Goal: Register for event/course

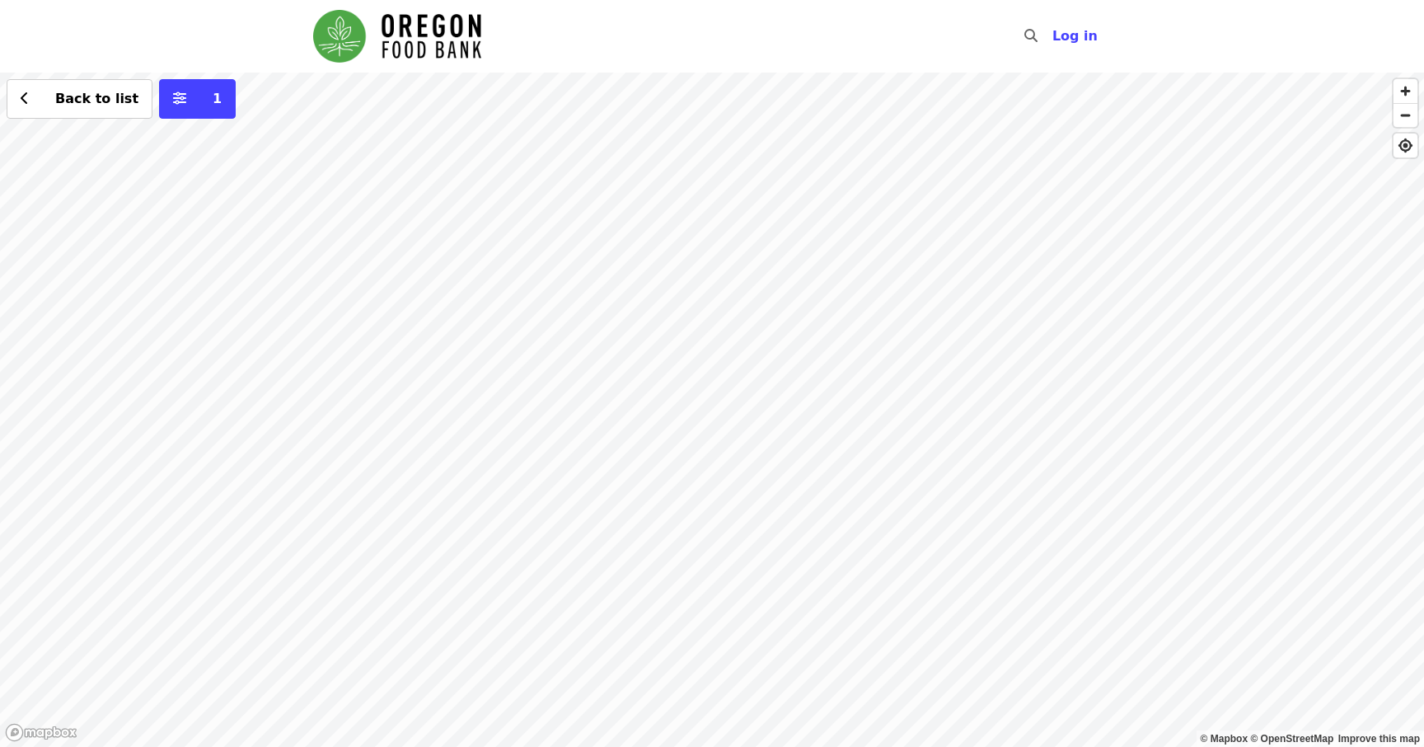
click at [766, 221] on div "Back to list 1" at bounding box center [712, 410] width 1424 height 674
click at [790, 233] on div "Back to list 1" at bounding box center [712, 410] width 1424 height 674
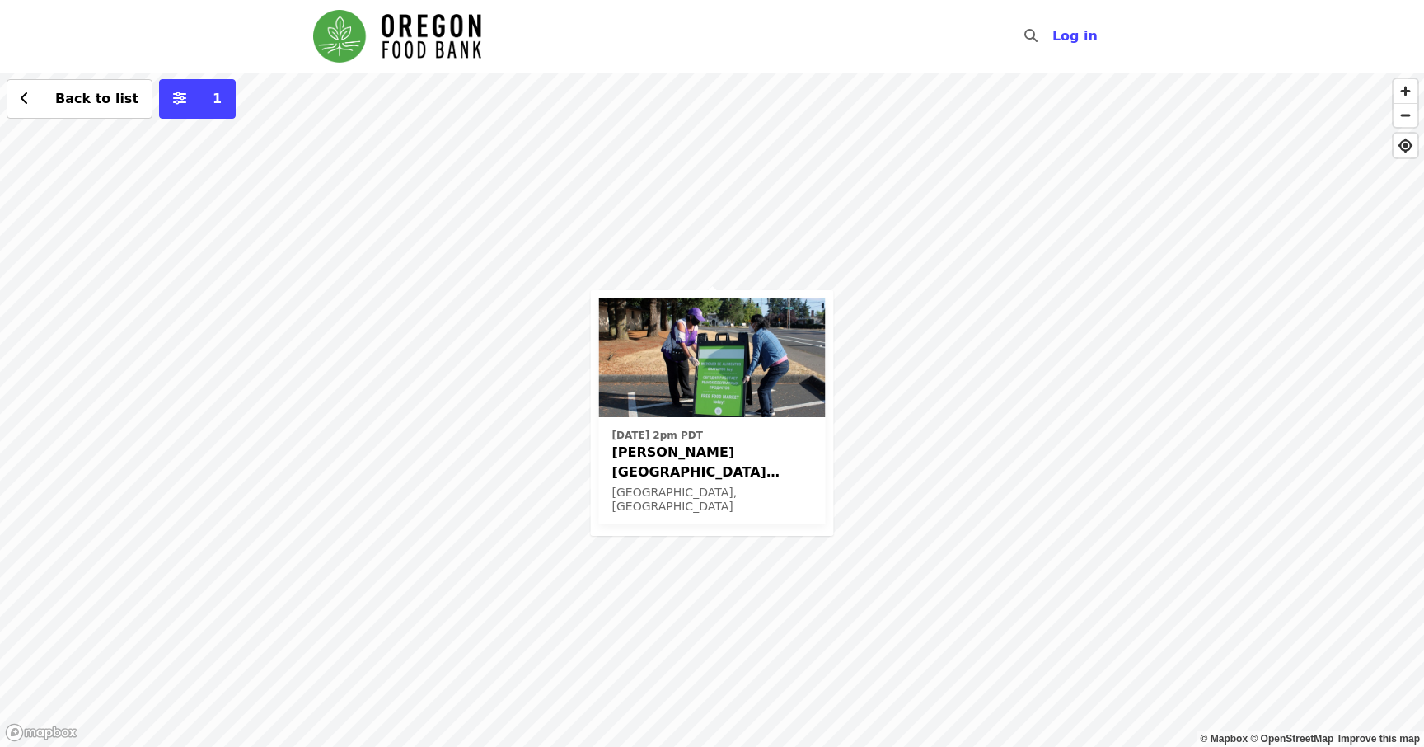
click at [770, 274] on div "[DATE] 2pm PDT [PERSON_NAME][GEOGRAPHIC_DATA] (Latino Network) - Free Food Mark…" at bounding box center [712, 410] width 1424 height 674
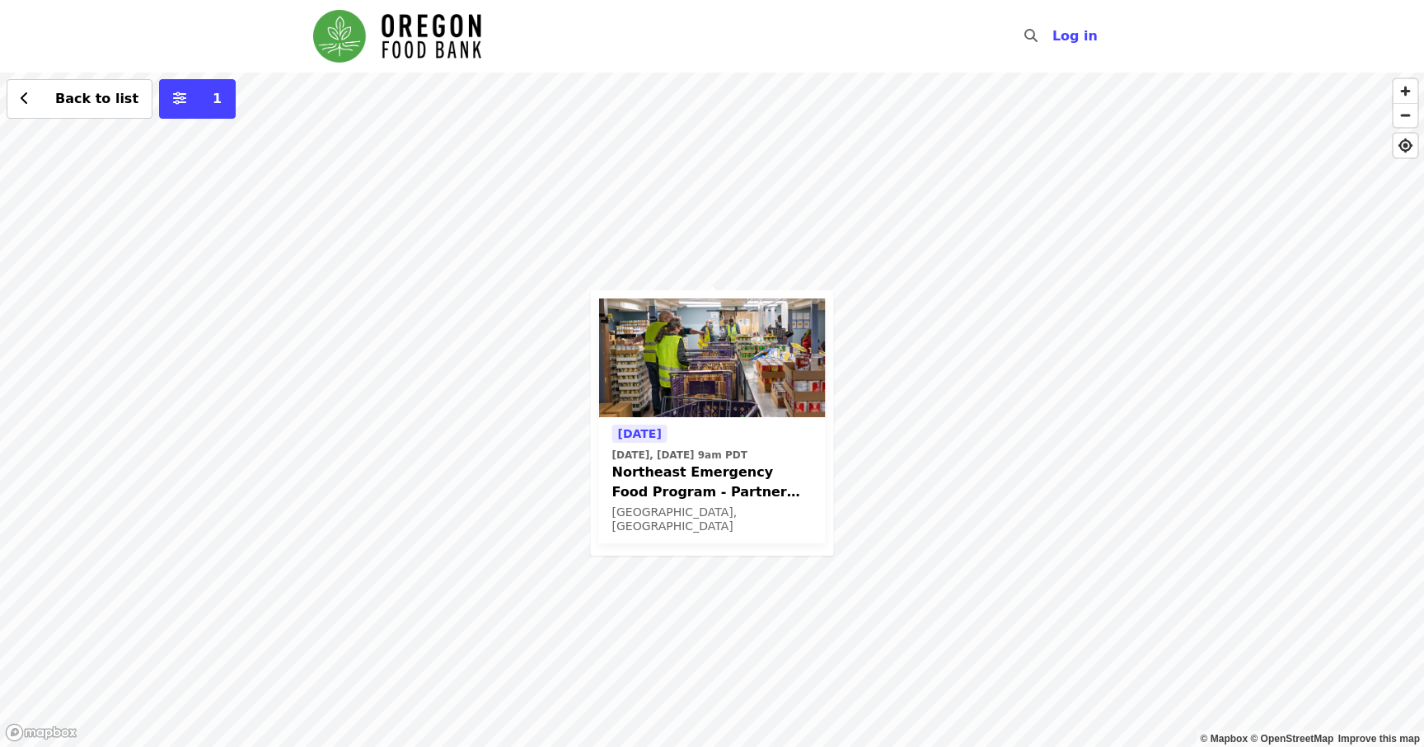
click at [655, 475] on span "Northeast Emergency Food Program - Partner Agency Support" at bounding box center [712, 482] width 200 height 40
click at [927, 436] on div "[DATE] [DATE], [DATE] 9am PDT Northeast Emergency Food Program - Partner Agency…" at bounding box center [712, 410] width 1424 height 674
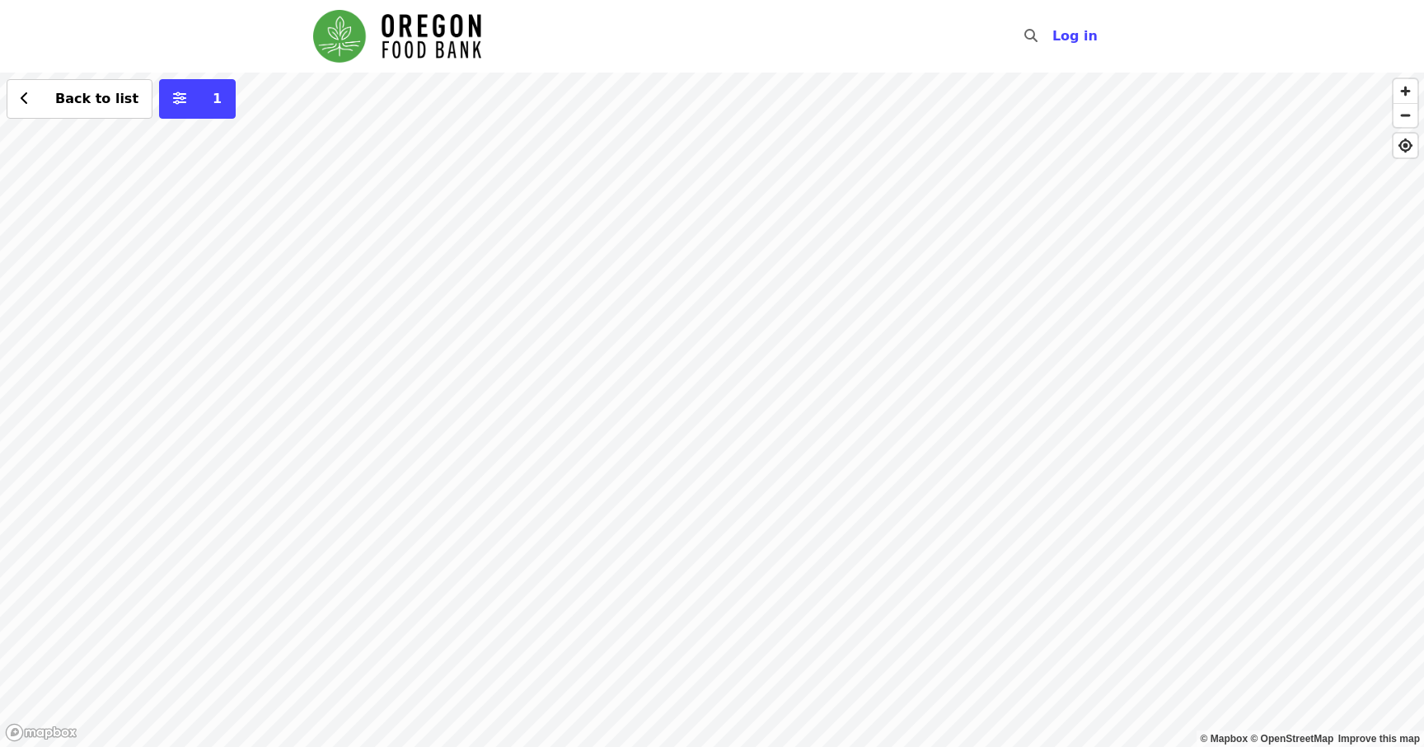
click at [715, 292] on div "Back to list 1" at bounding box center [712, 410] width 1424 height 674
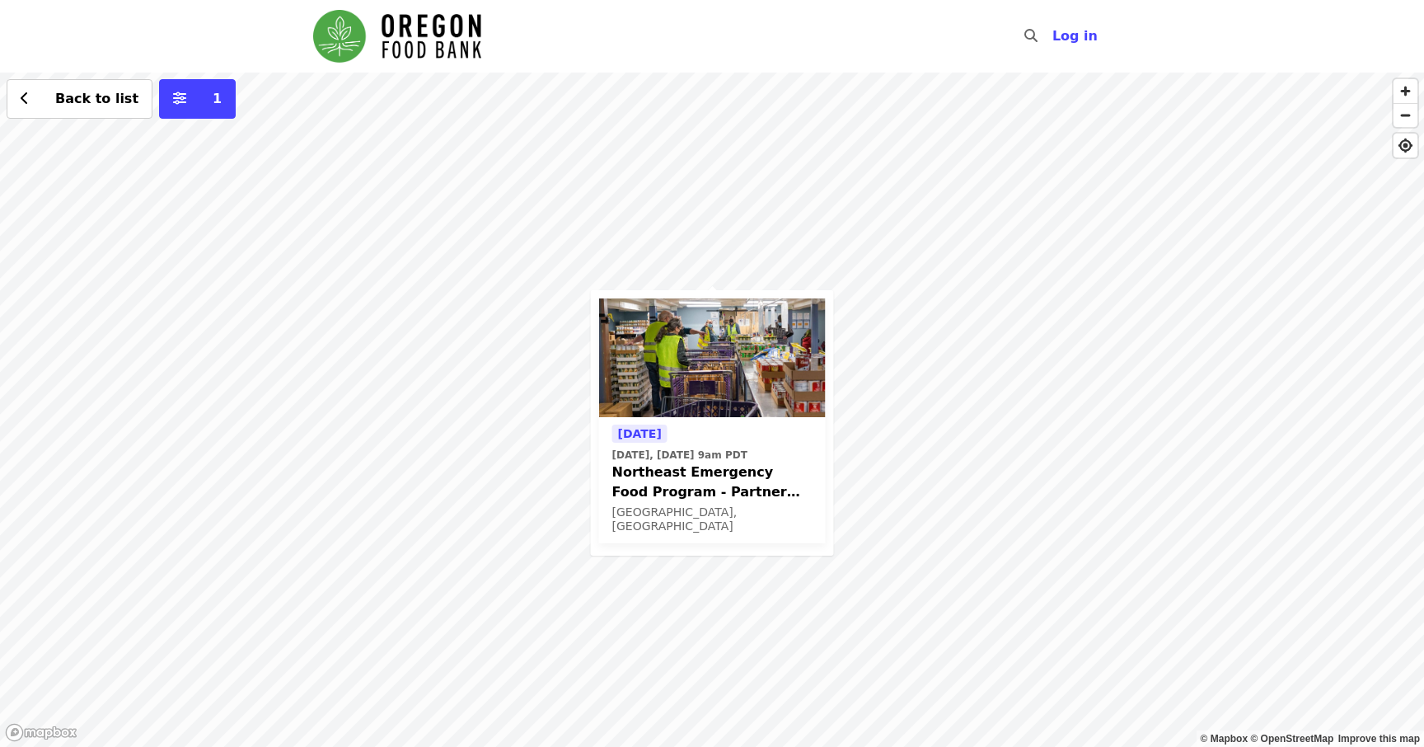
click at [752, 224] on div "[DATE] [DATE], [DATE] 9am PDT Northeast Emergency Food Program - Partner Agency…" at bounding box center [712, 410] width 1424 height 674
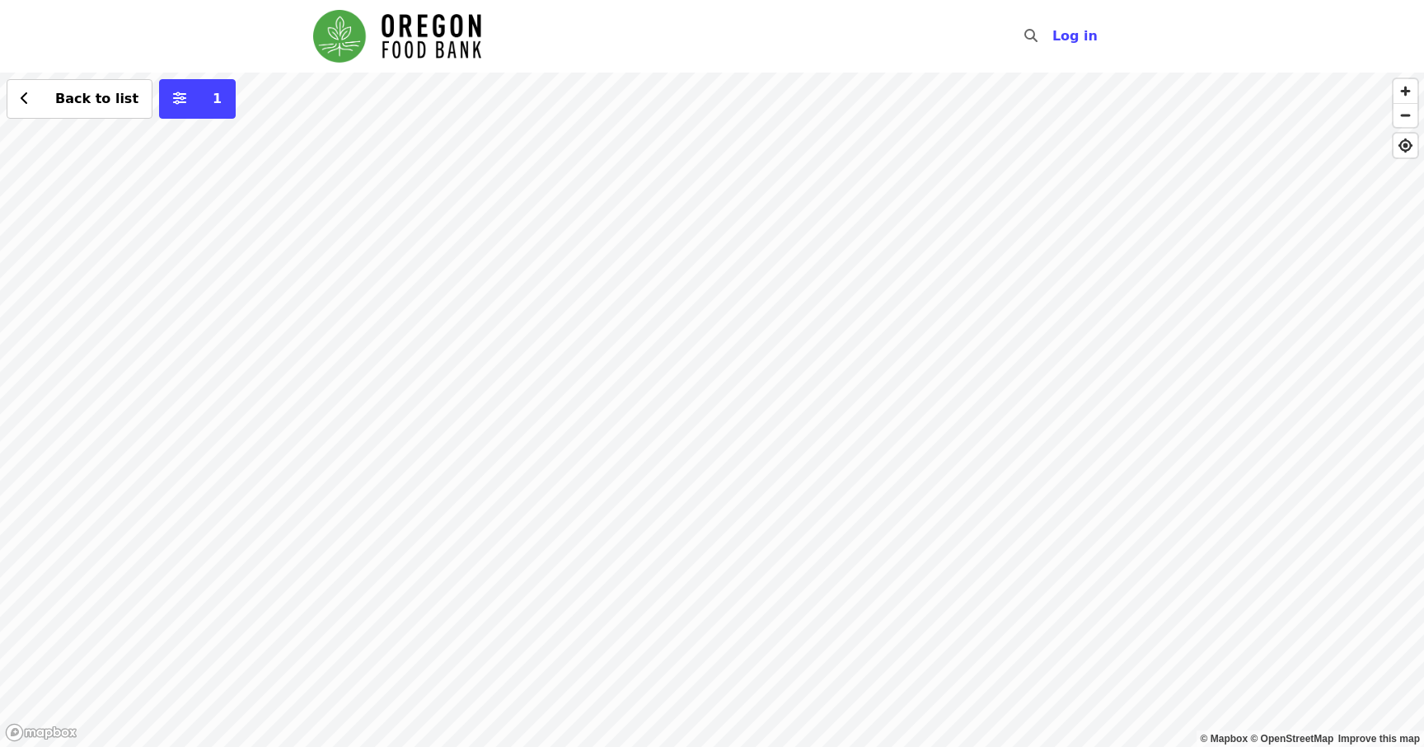
click at [660, 293] on div "Back to list 1" at bounding box center [712, 410] width 1424 height 674
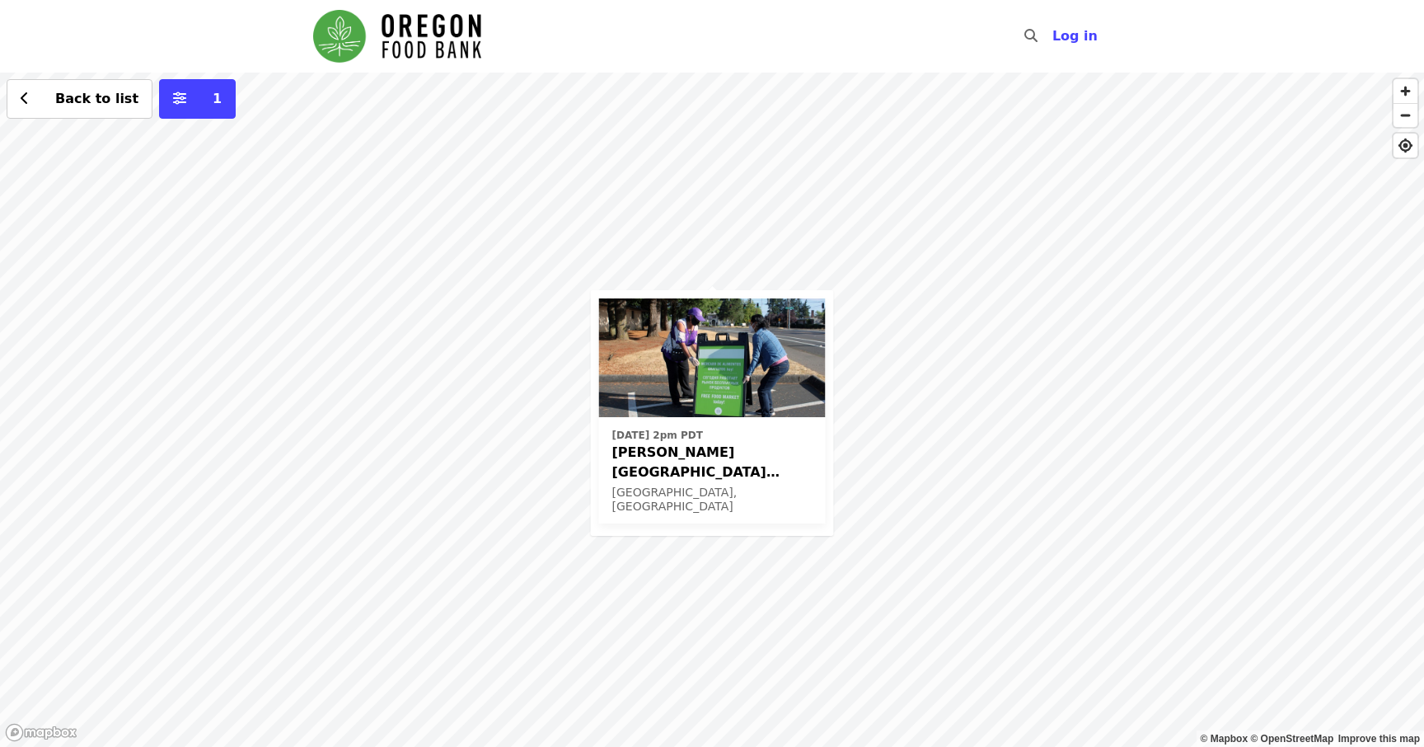
click at [640, 461] on span "[PERSON_NAME][GEOGRAPHIC_DATA] (Latino Network) - Free Food Market (16+)" at bounding box center [712, 463] width 200 height 40
click at [649, 190] on div "[DATE] 2pm PDT [PERSON_NAME][GEOGRAPHIC_DATA] (Latino Network) - Free Food Mark…" at bounding box center [712, 410] width 1424 height 674
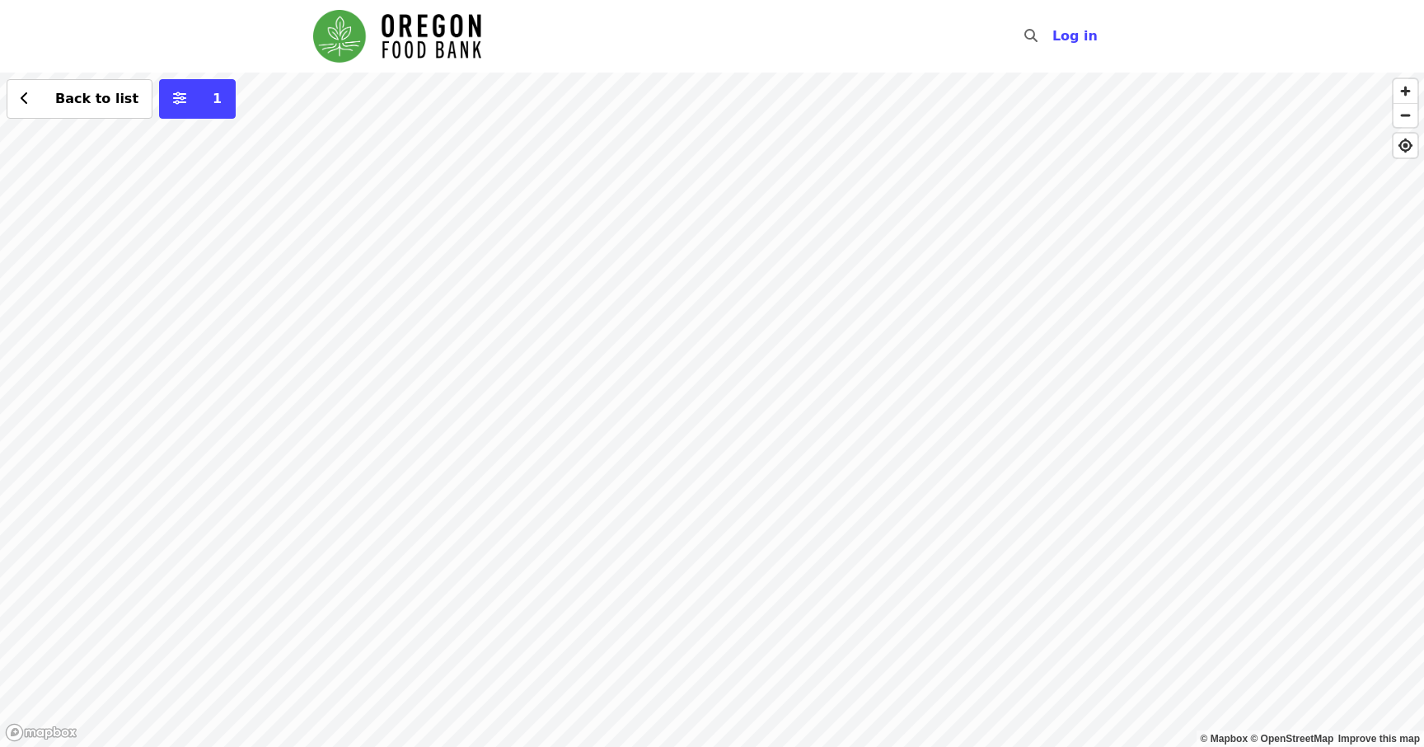
drag, startPoint x: 758, startPoint y: 543, endPoint x: 709, endPoint y: 251, distance: 296.7
click at [709, 251] on div "Back to list 1" at bounding box center [712, 410] width 1424 height 674
click at [844, 363] on div "Back to list 1" at bounding box center [712, 410] width 1424 height 674
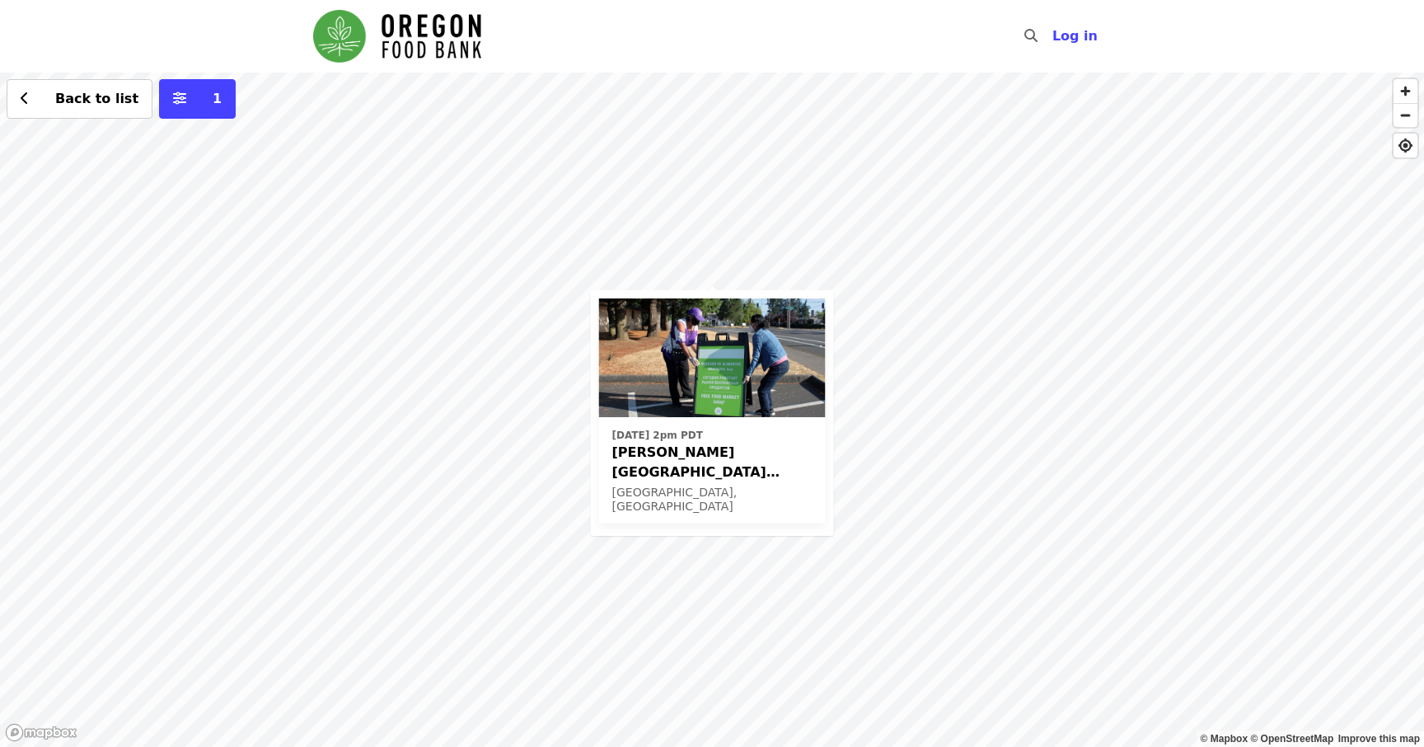
click at [864, 275] on div "[DATE] 2pm PDT [PERSON_NAME][GEOGRAPHIC_DATA] (Latino Network) - Free Food Mark…" at bounding box center [712, 410] width 1424 height 674
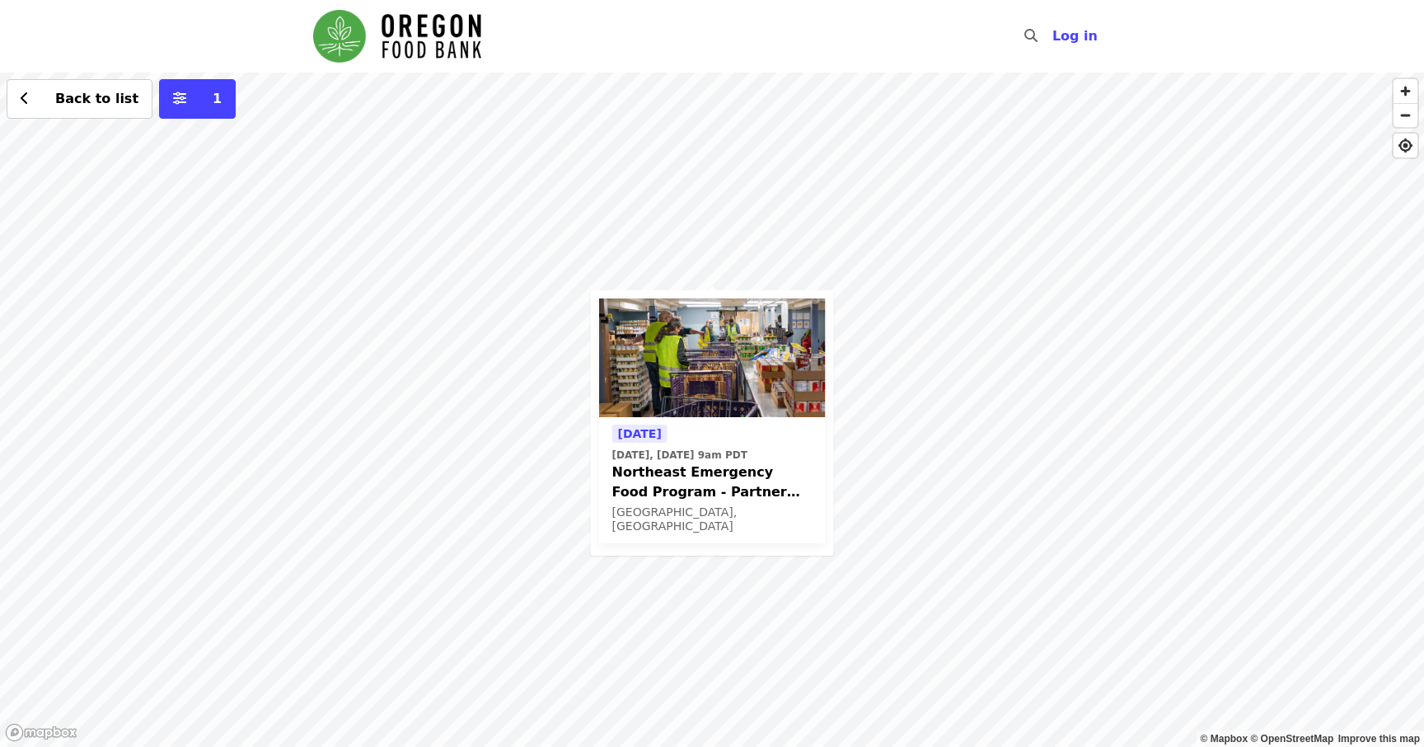
click at [743, 262] on div "[DATE] [DATE], [DATE] 9am PDT Northeast Emergency Food Program - Partner Agency…" at bounding box center [712, 410] width 1424 height 674
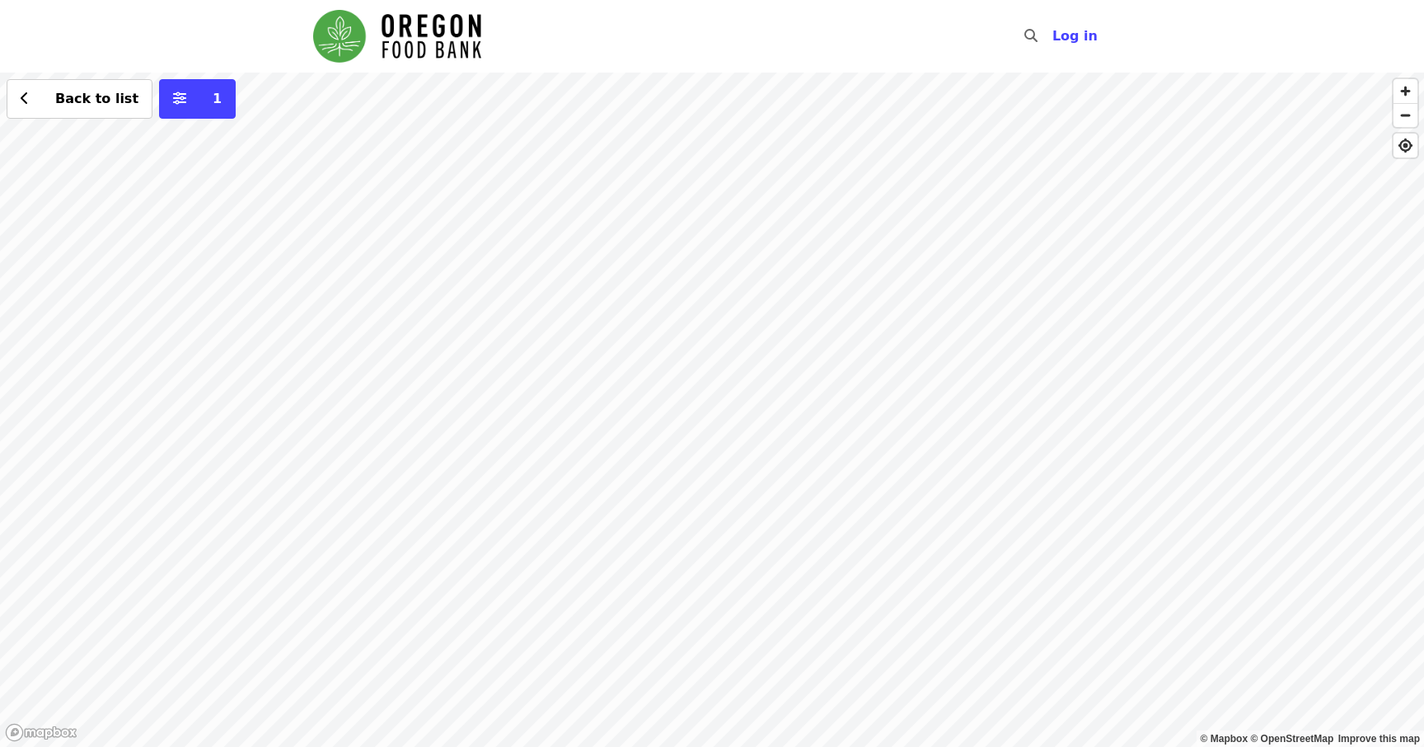
click at [687, 313] on div "Back to list 1" at bounding box center [712, 410] width 1424 height 674
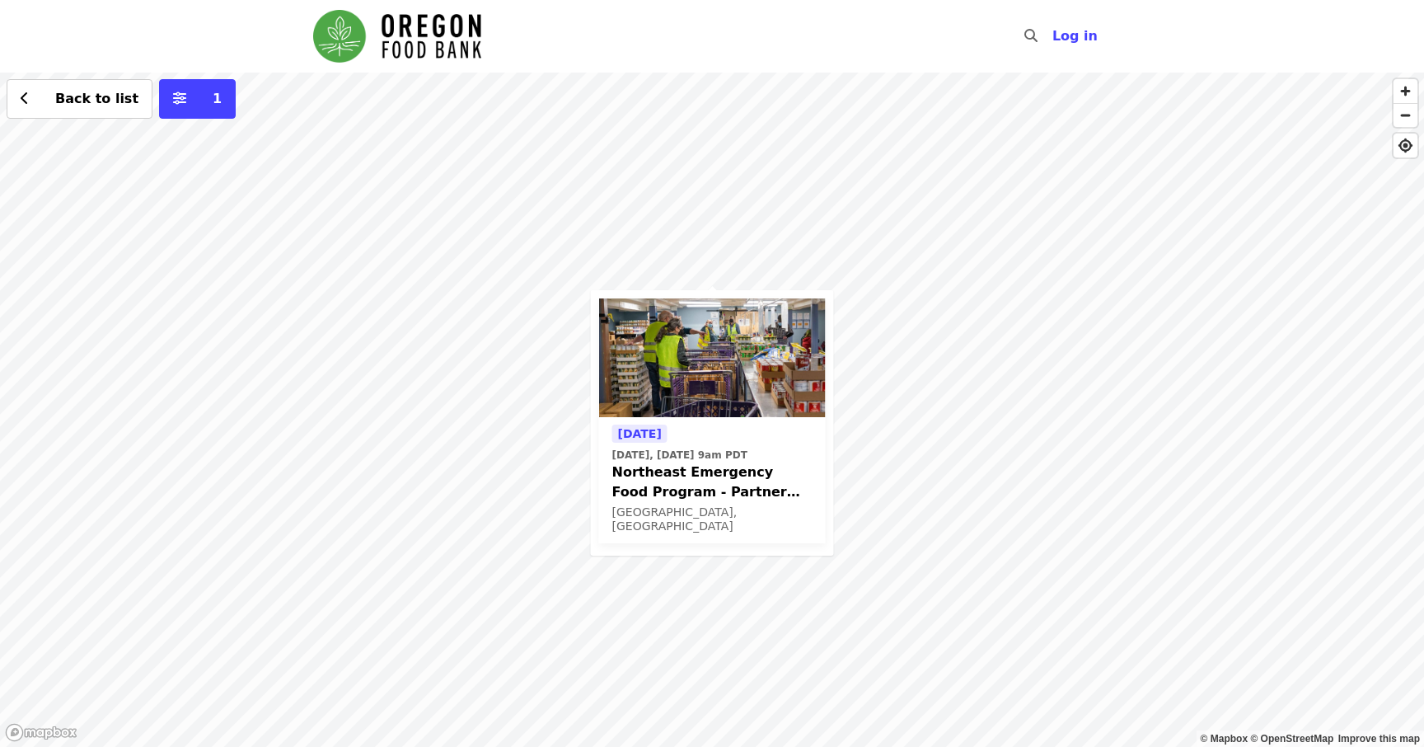
click at [510, 306] on div "[DATE] [DATE], [DATE] 9am PDT Northeast Emergency Food Program - Partner Agency…" at bounding box center [712, 410] width 1424 height 674
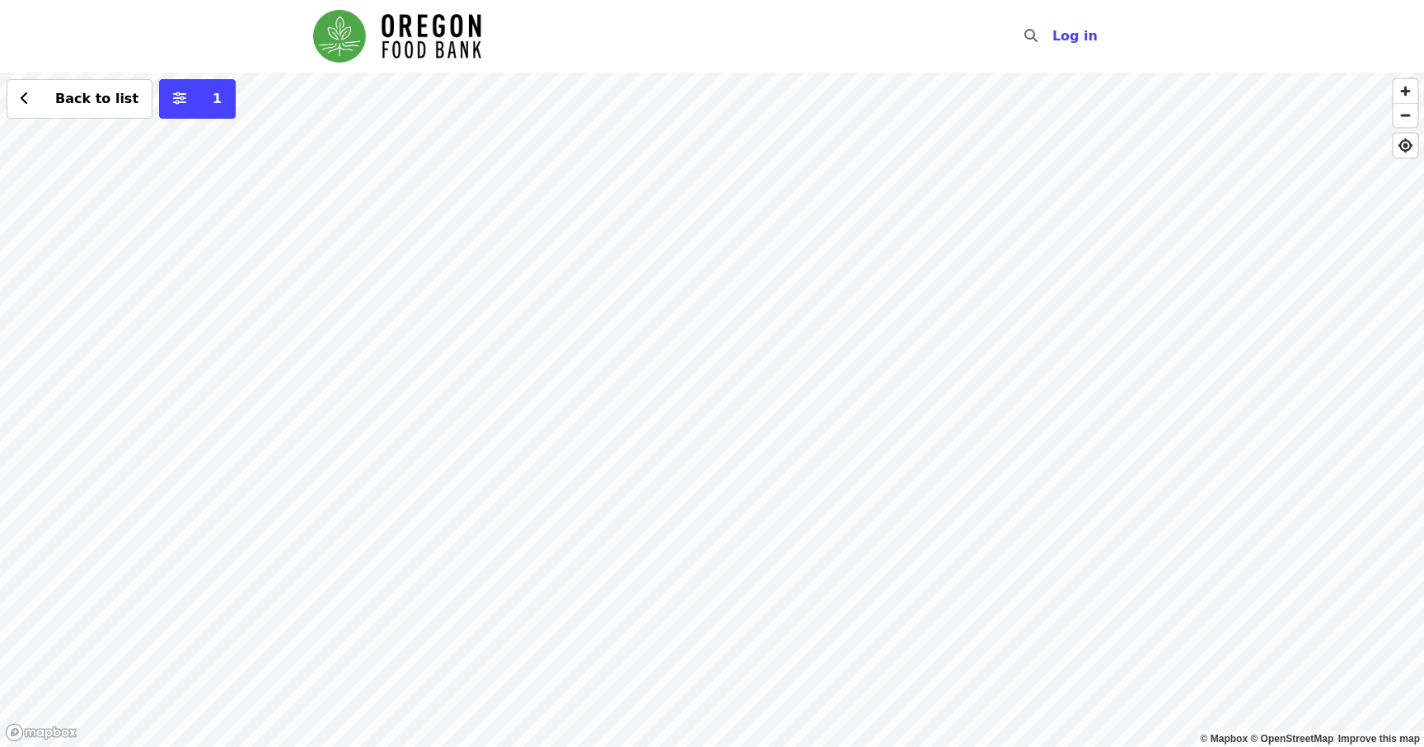
click at [527, 311] on div "Back to list 1" at bounding box center [712, 410] width 1424 height 674
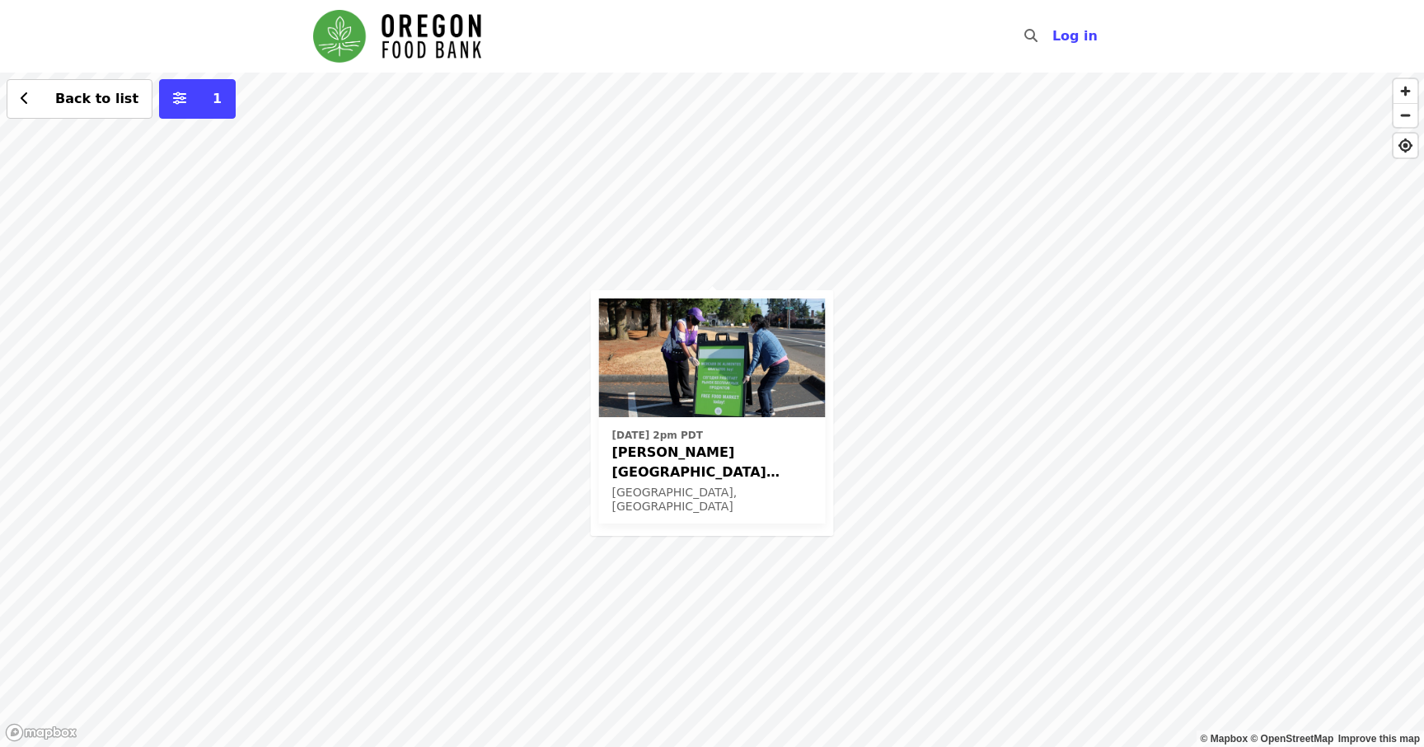
click at [527, 311] on div "[DATE] 2pm PDT [PERSON_NAME][GEOGRAPHIC_DATA] (Latino Network) - Free Food Mark…" at bounding box center [712, 410] width 1424 height 674
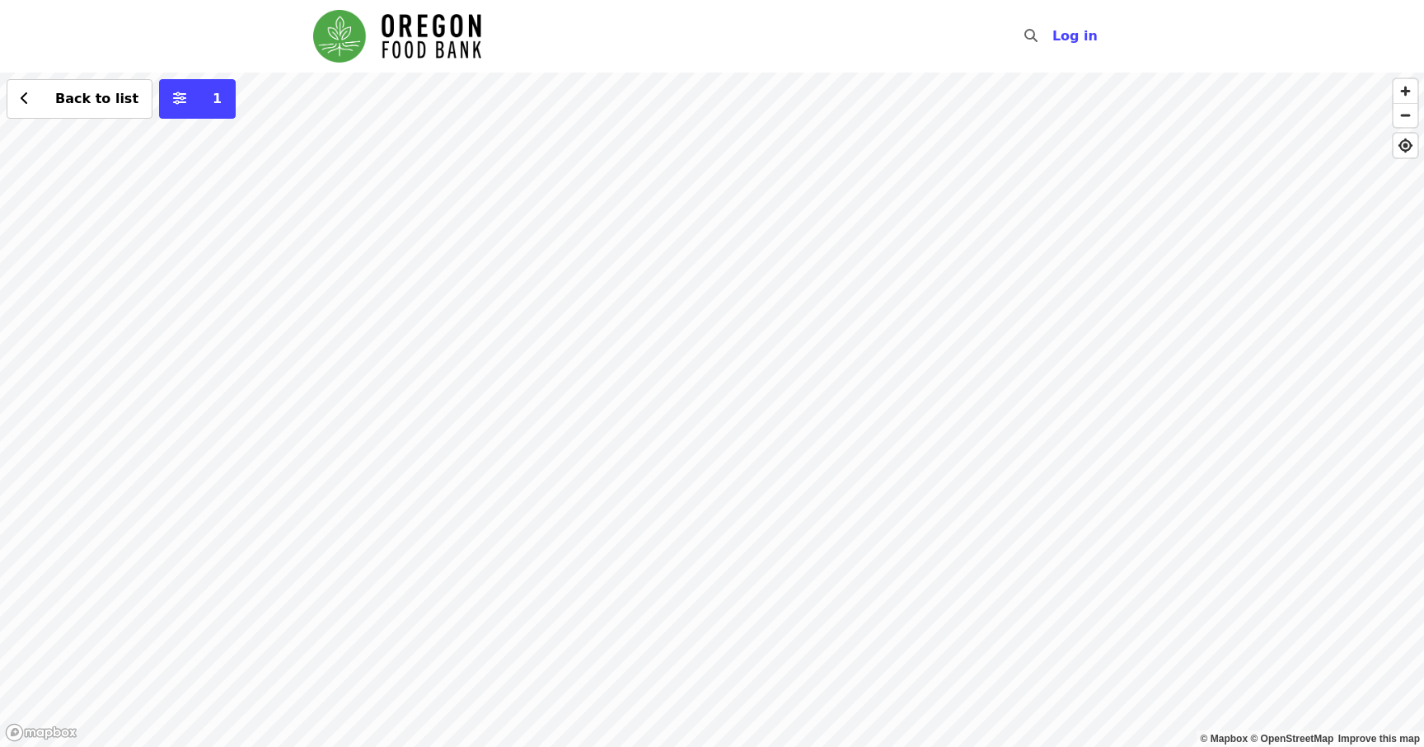
click at [457, 29] on img "Main navigation" at bounding box center [397, 36] width 168 height 53
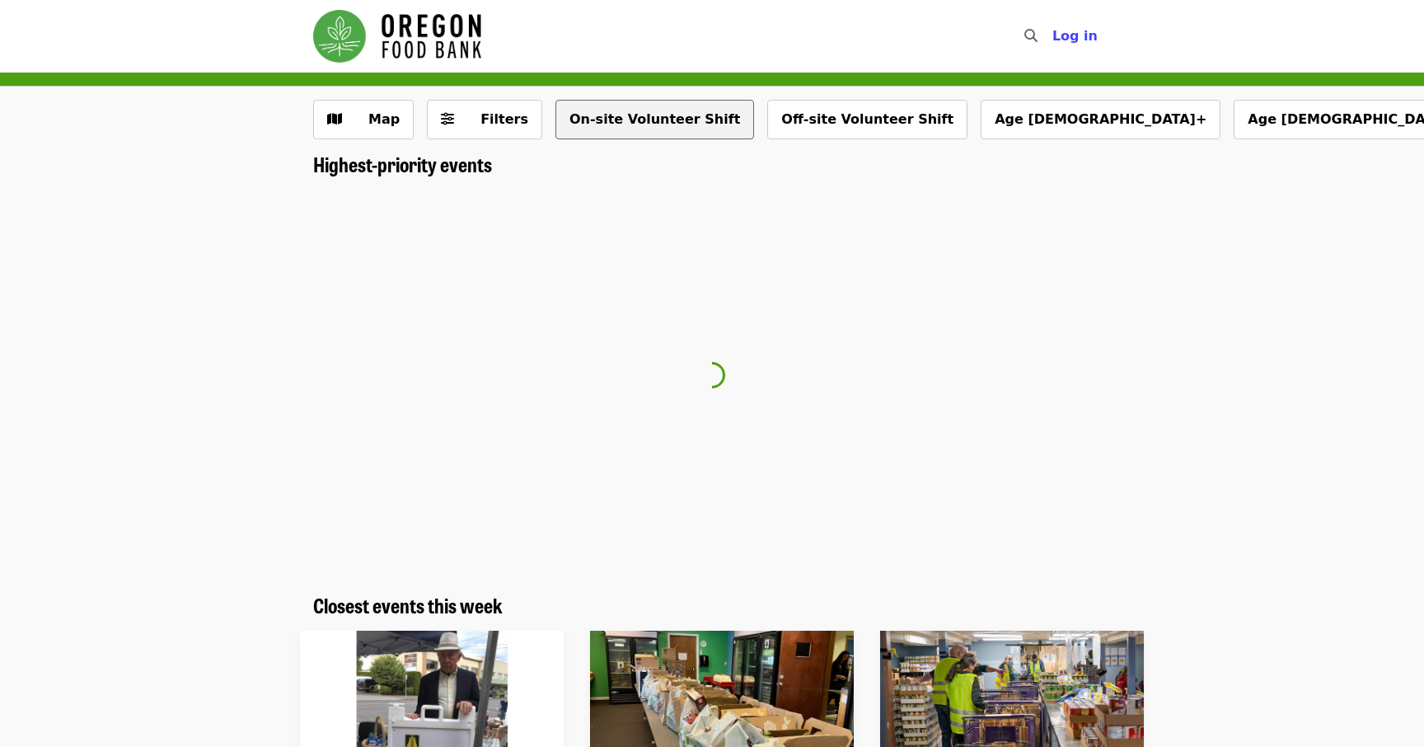
click at [683, 129] on button "On-site Volunteer Shift" at bounding box center [654, 120] width 199 height 40
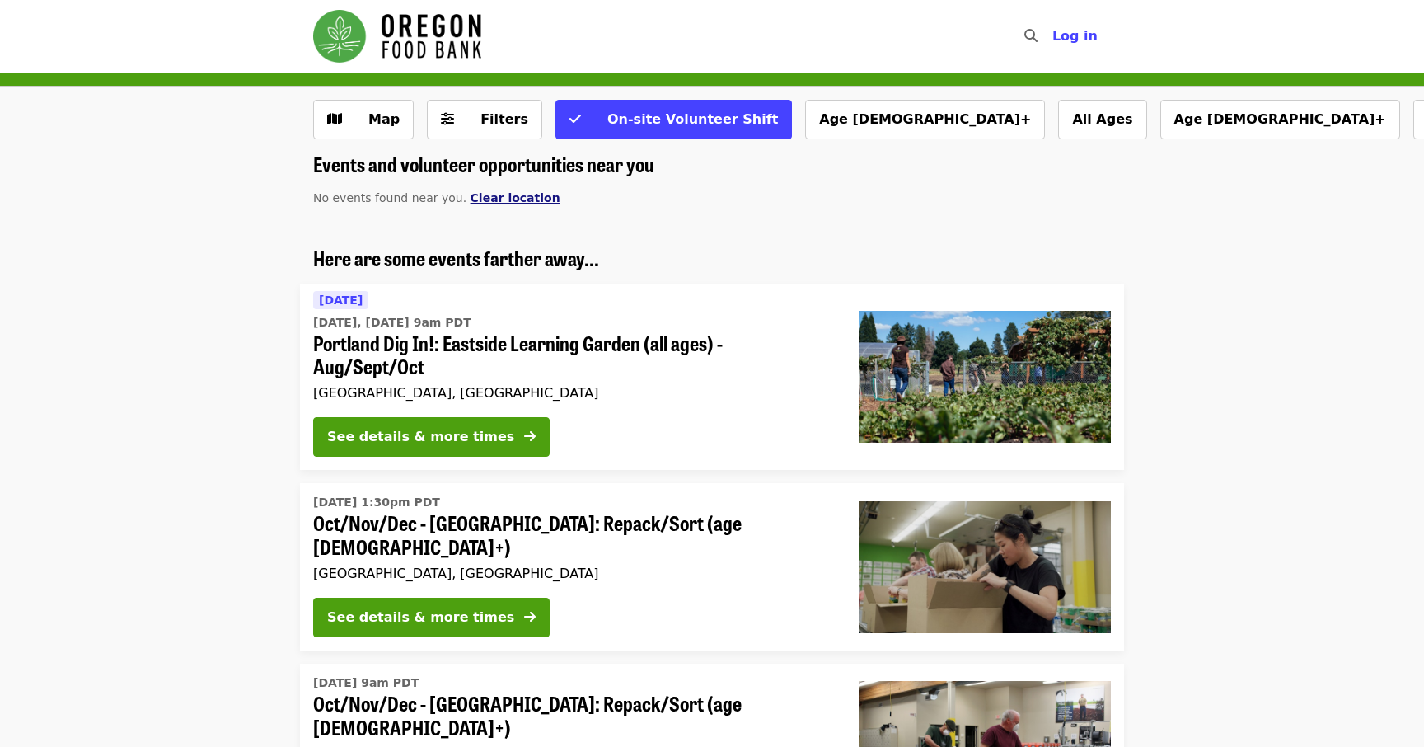
click at [513, 203] on span "Clear location" at bounding box center [516, 197] width 90 height 13
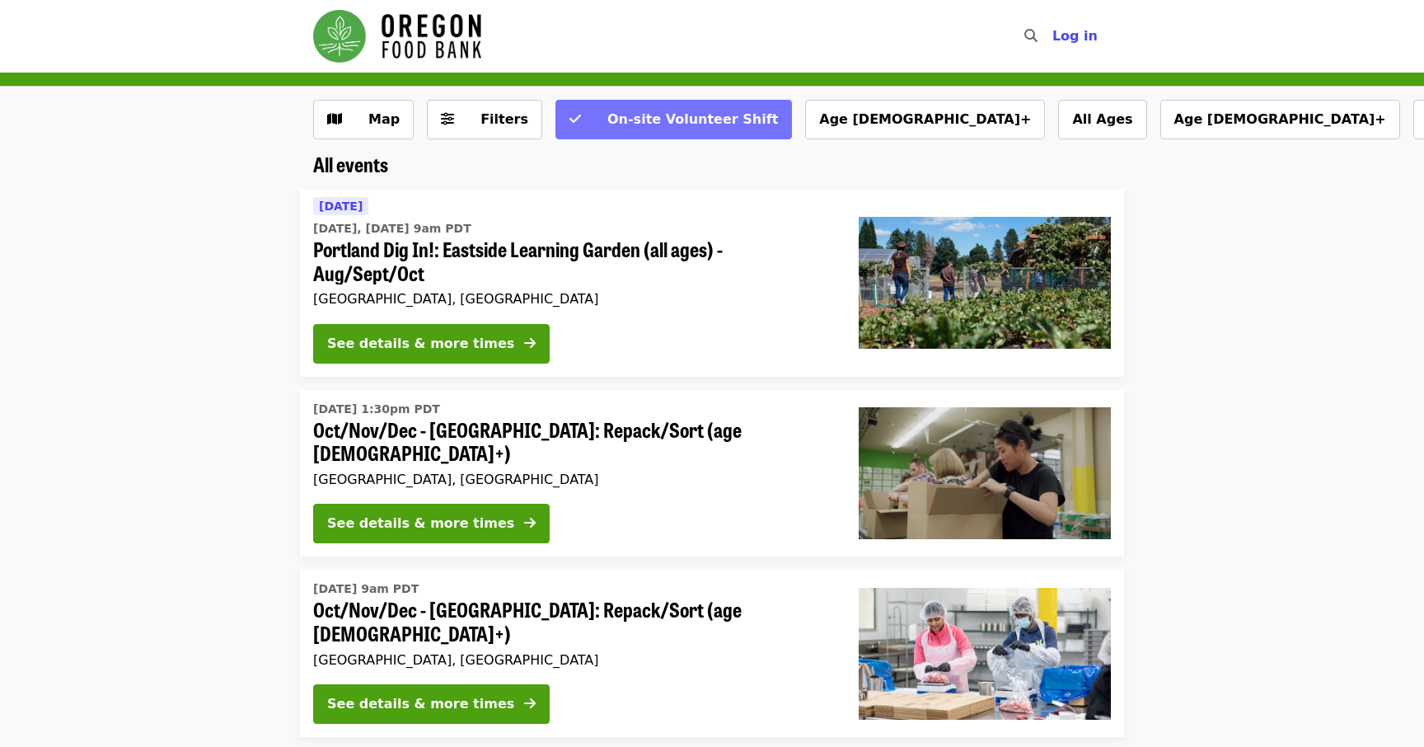
click at [641, 110] on span "On-site Volunteer Shift" at bounding box center [684, 120] width 187 height 20
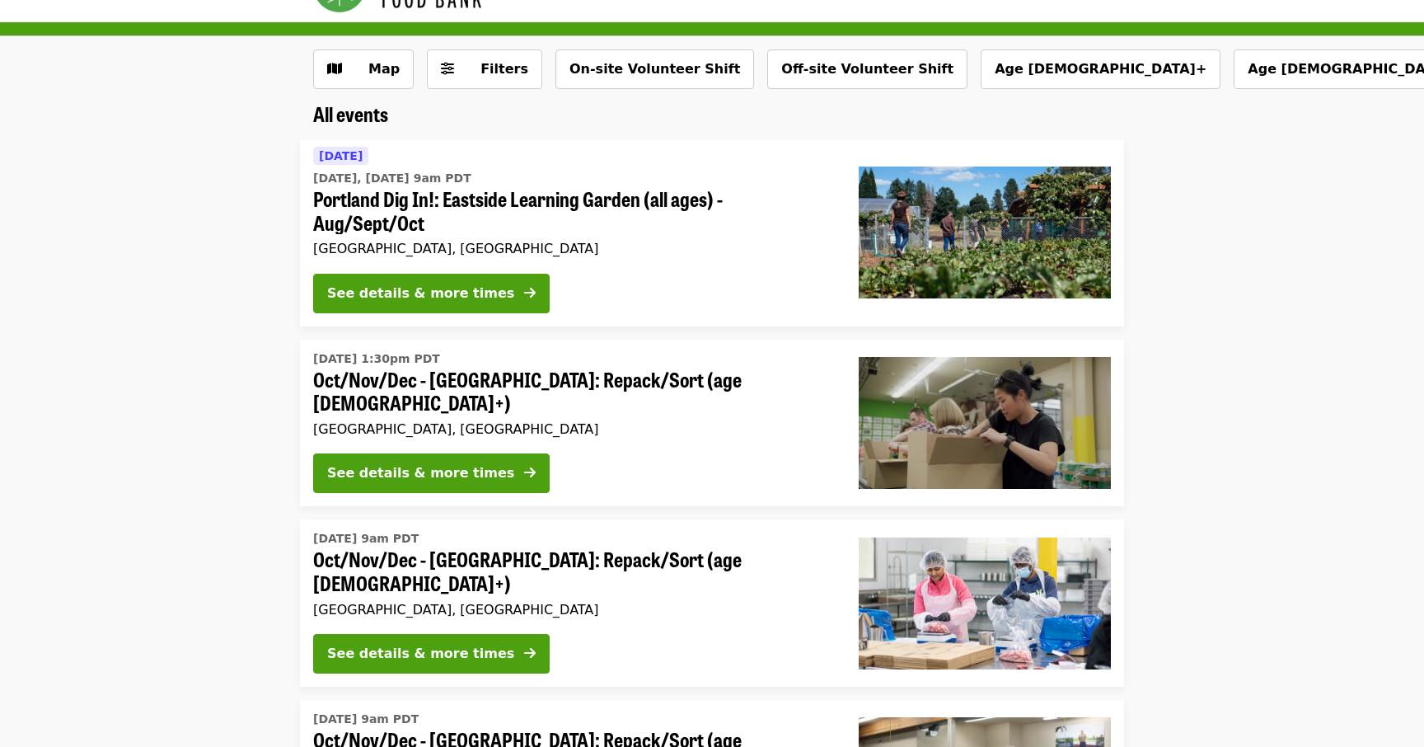
scroll to position [68, 0]
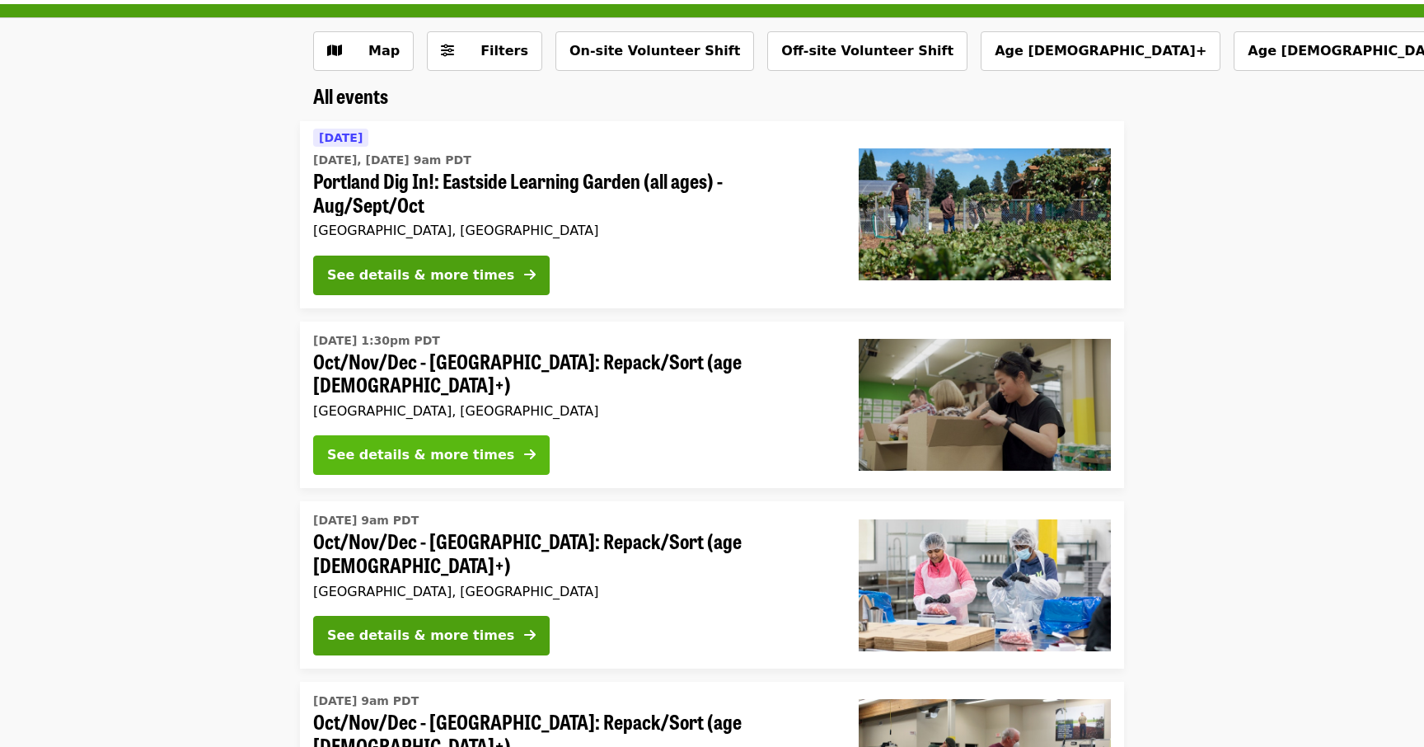
click at [457, 445] on div "See details & more times" at bounding box center [420, 455] width 187 height 20
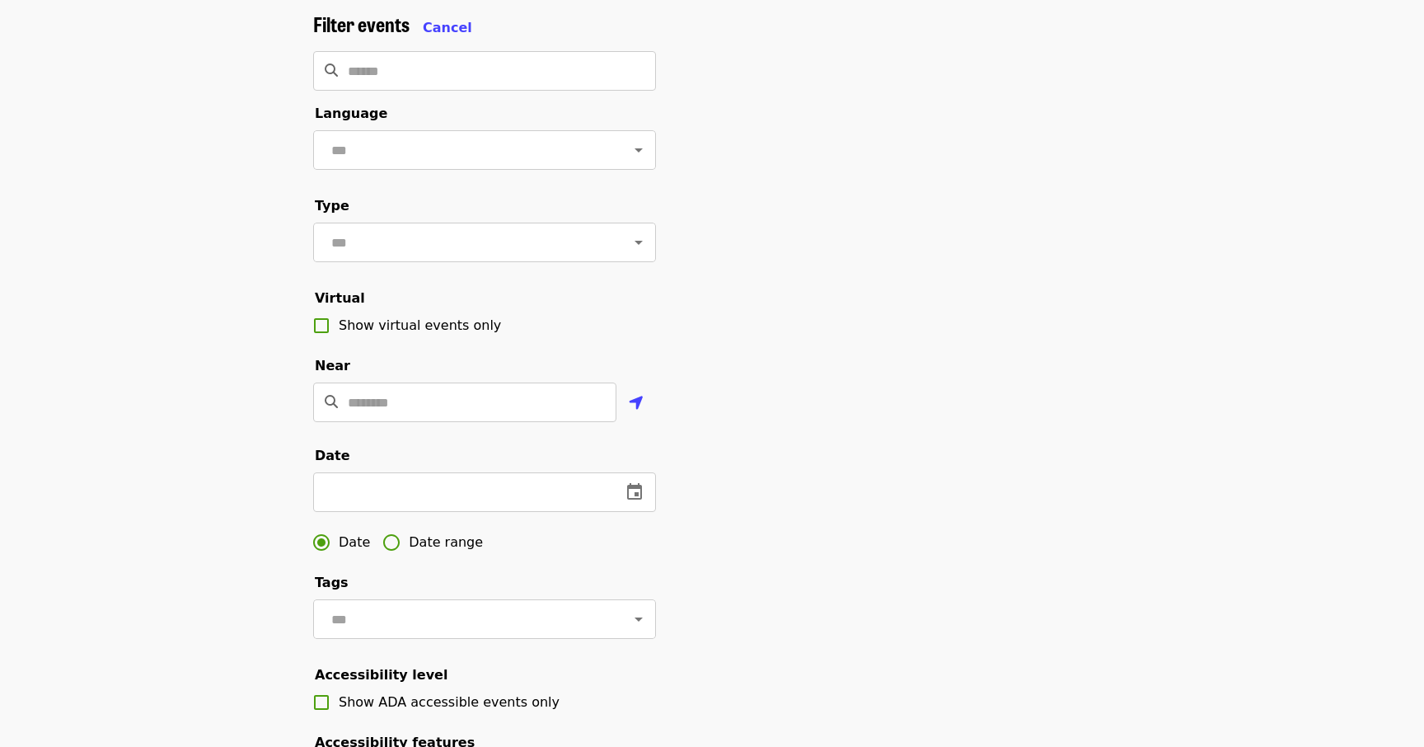
scroll to position [105, 0]
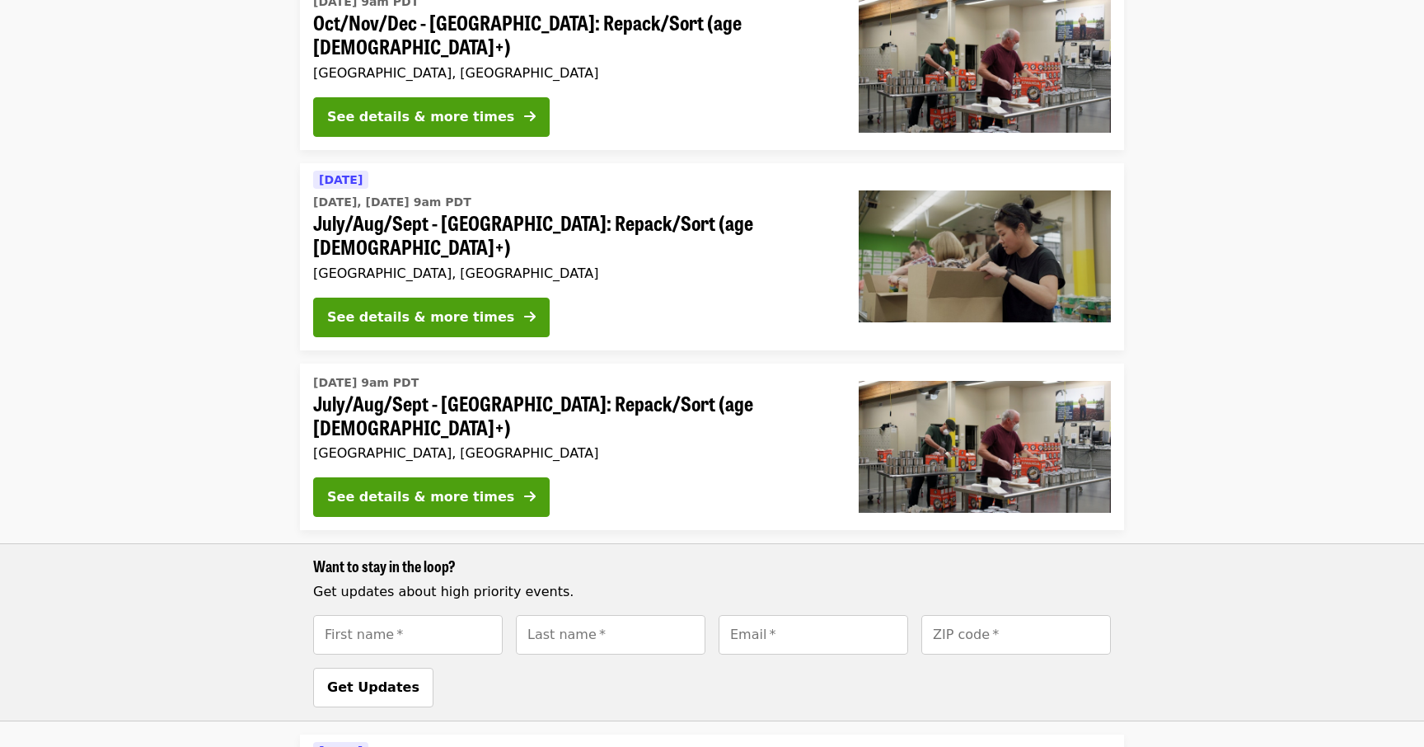
scroll to position [768, 0]
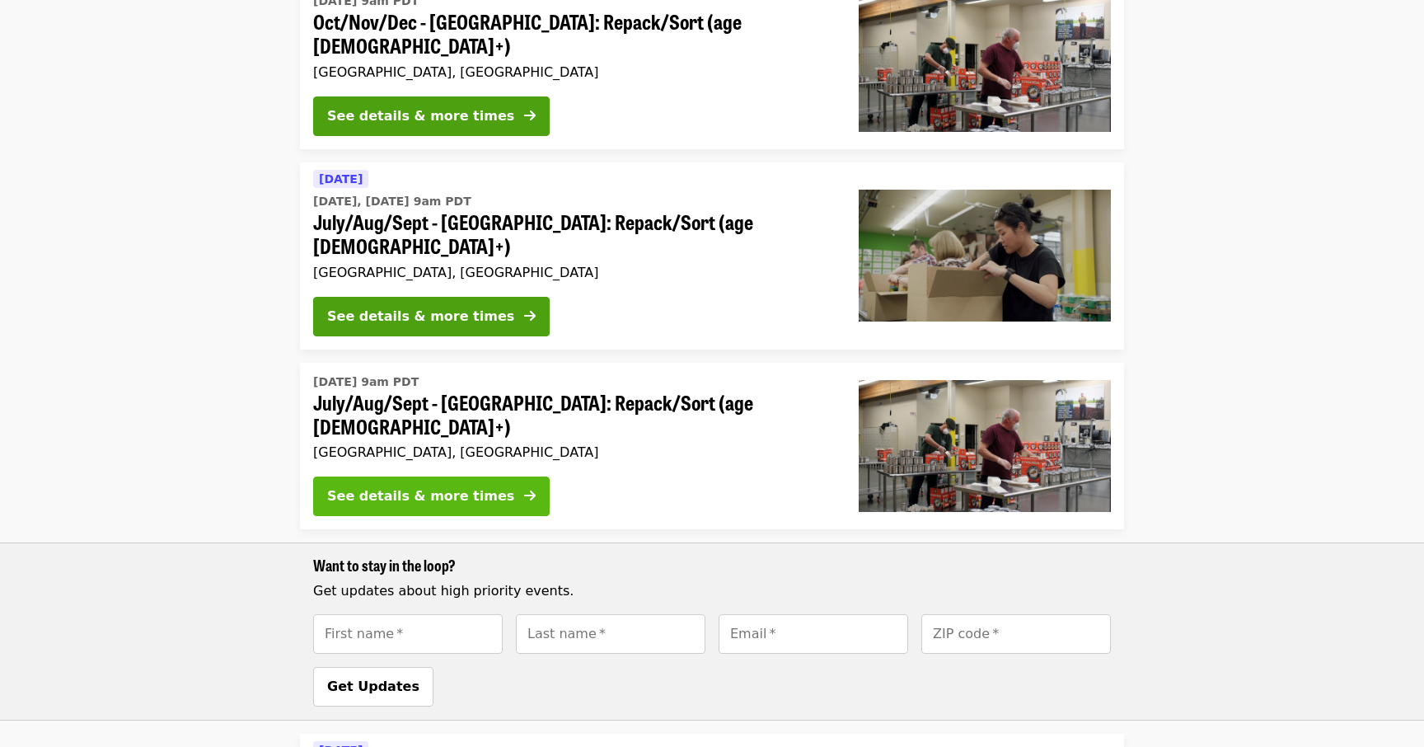
click at [451, 486] on div "See details & more times" at bounding box center [420, 496] width 187 height 20
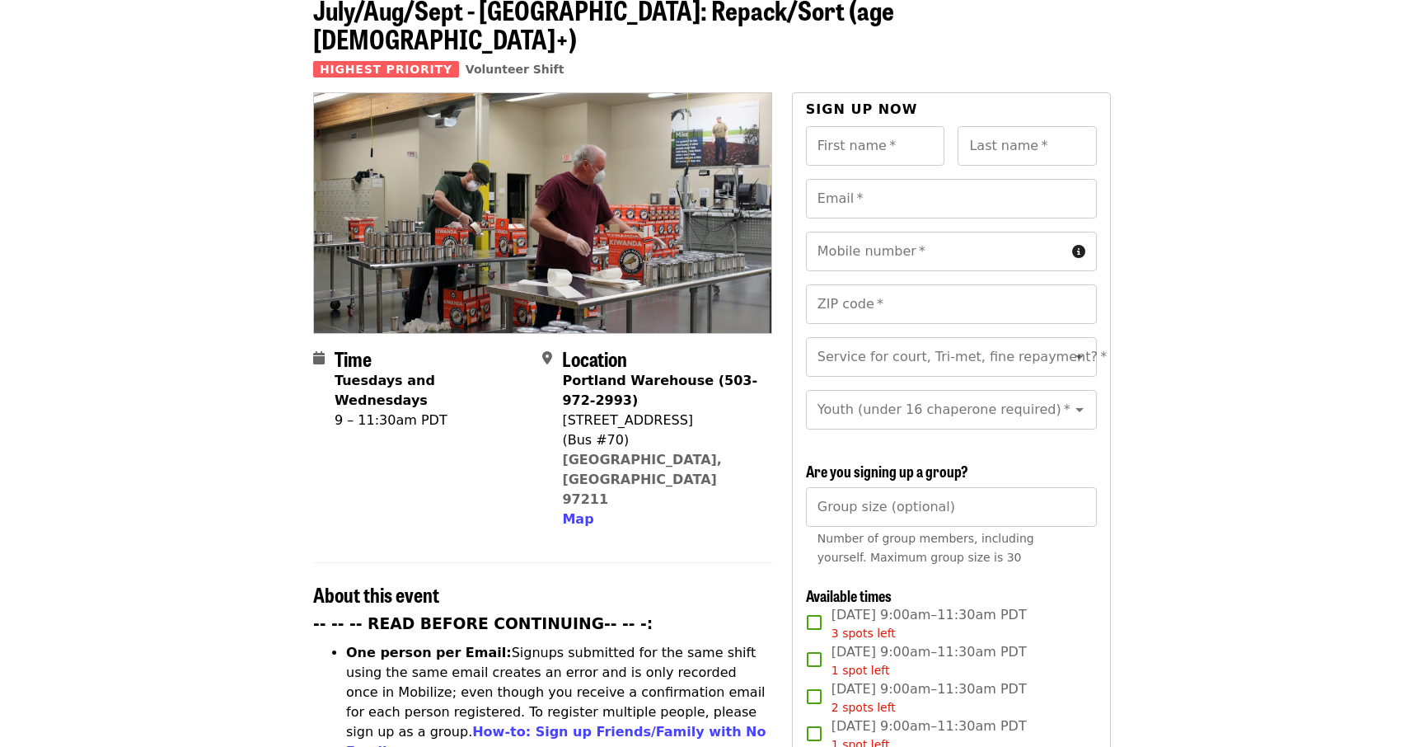
scroll to position [95, 0]
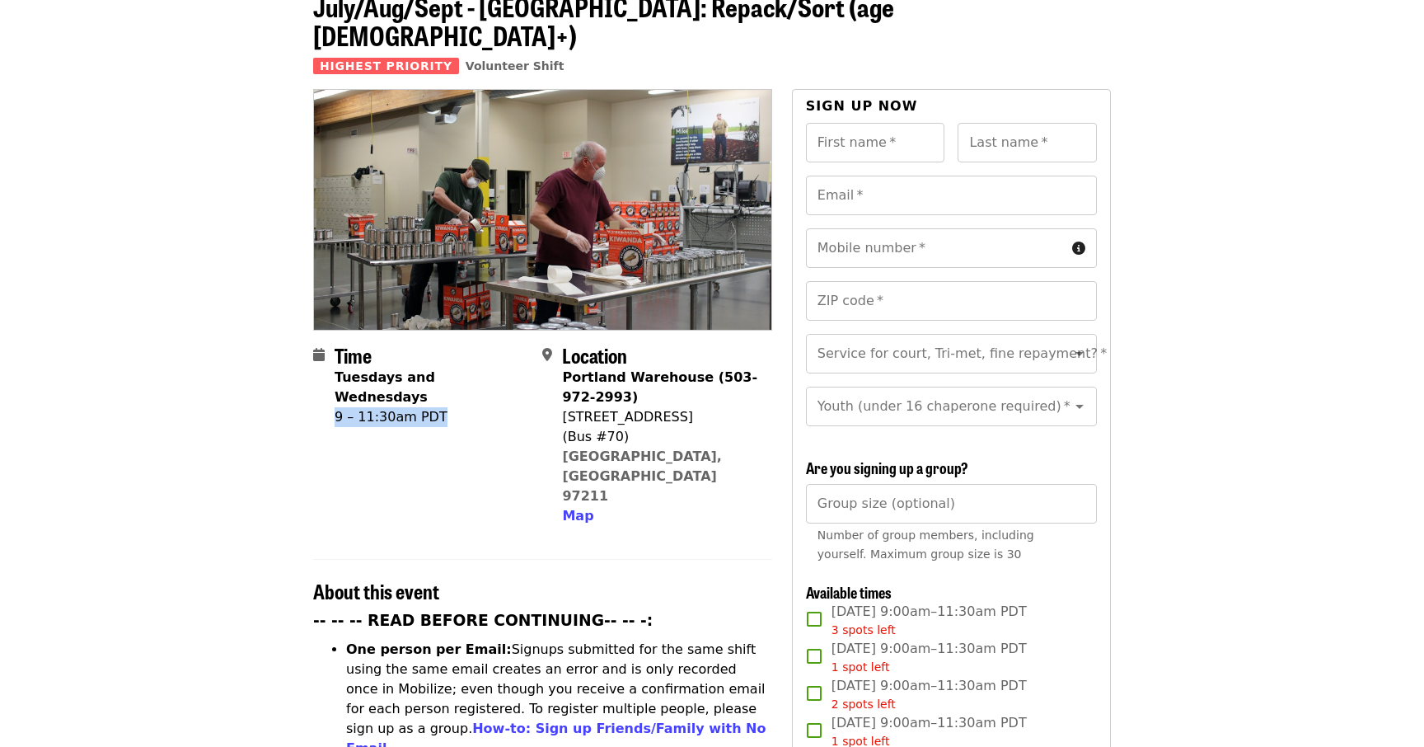
drag, startPoint x: 441, startPoint y: 389, endPoint x: 454, endPoint y: 358, distance: 33.2
click at [454, 358] on div "Time Tuesdays and Wednesdays 9 – 11:30am PDT" at bounding box center [432, 435] width 194 height 182
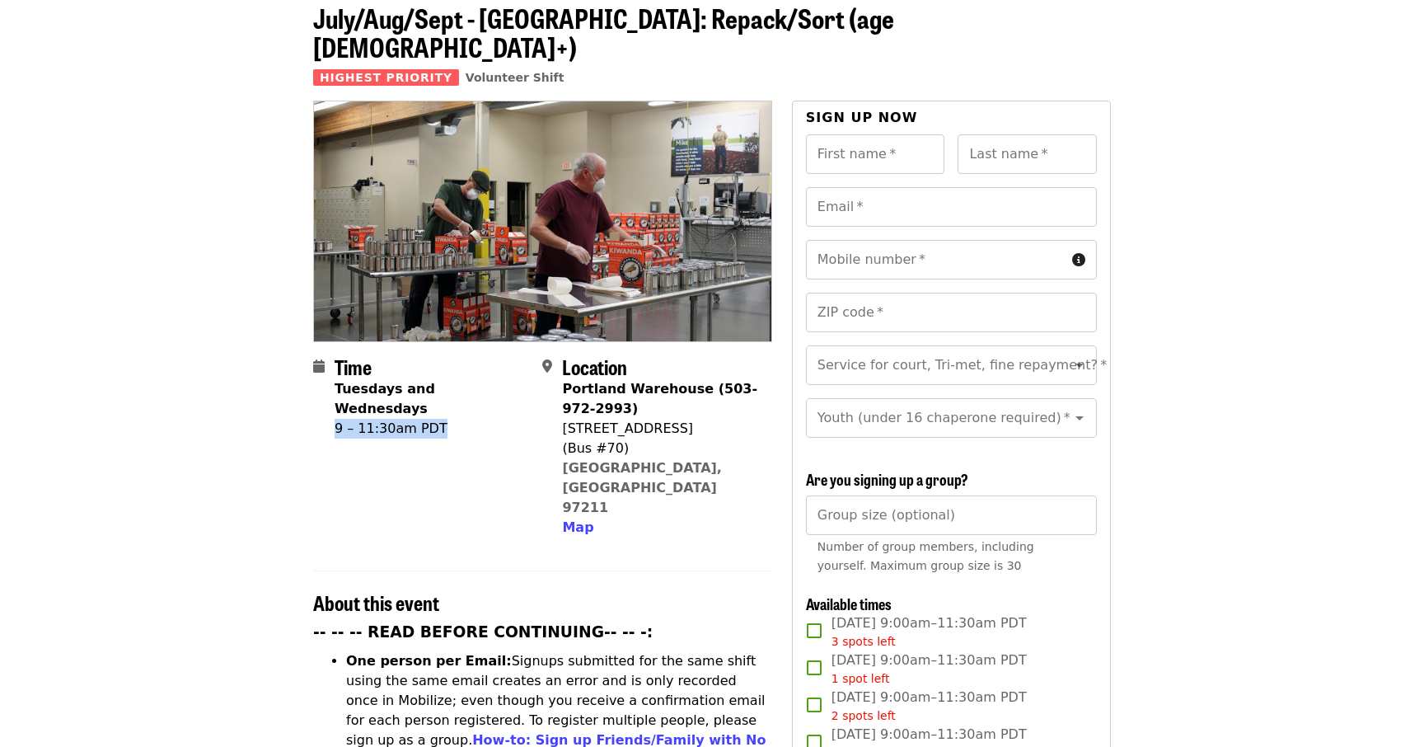
scroll to position [0, 0]
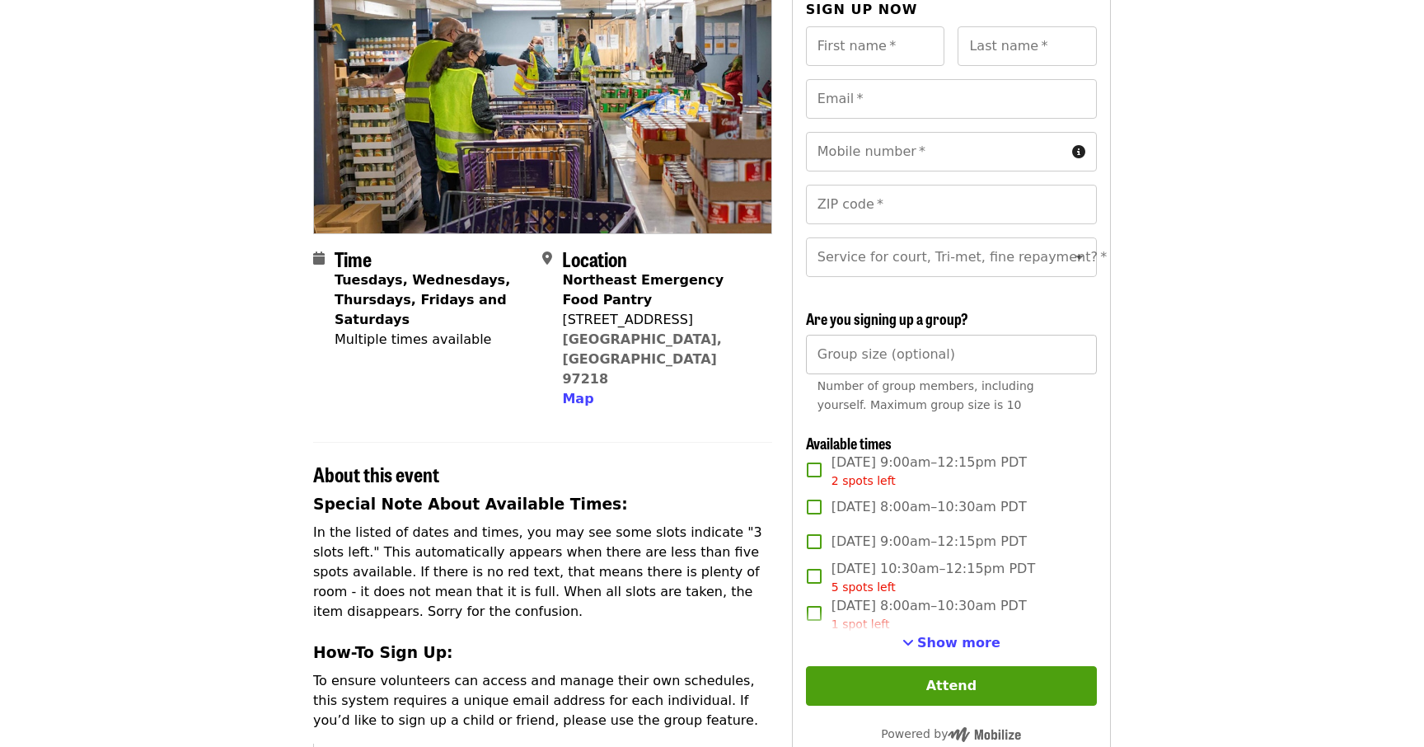
scroll to position [176, 0]
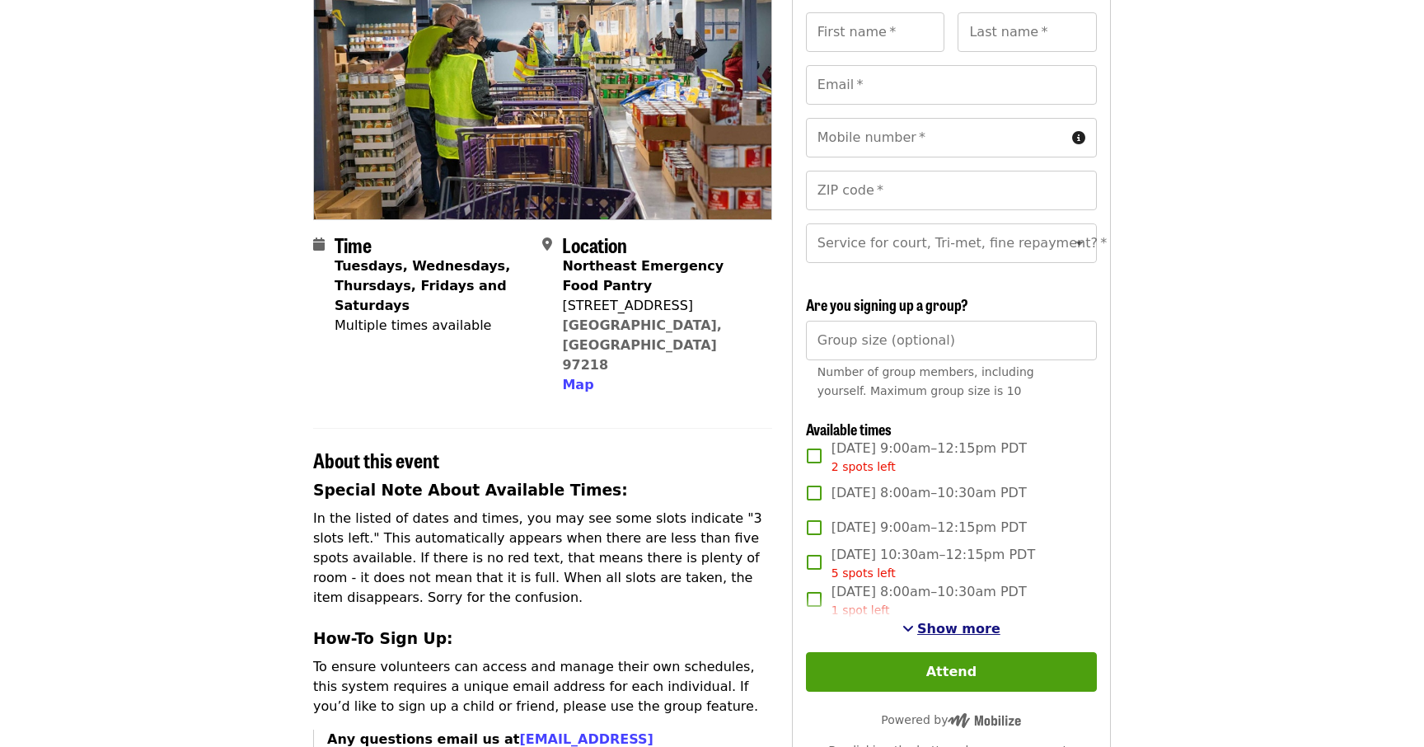
click at [930, 636] on button "Show more" at bounding box center [951, 629] width 98 height 20
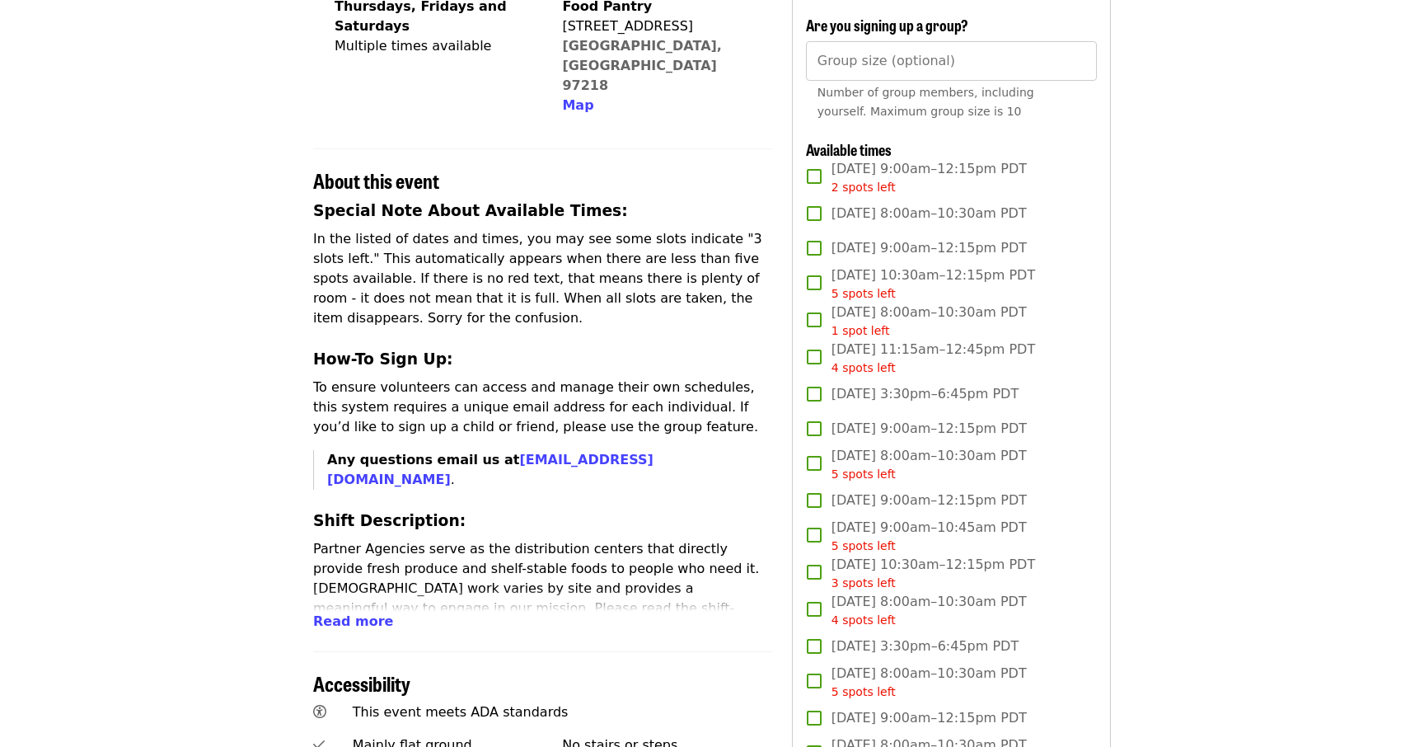
scroll to position [476, 0]
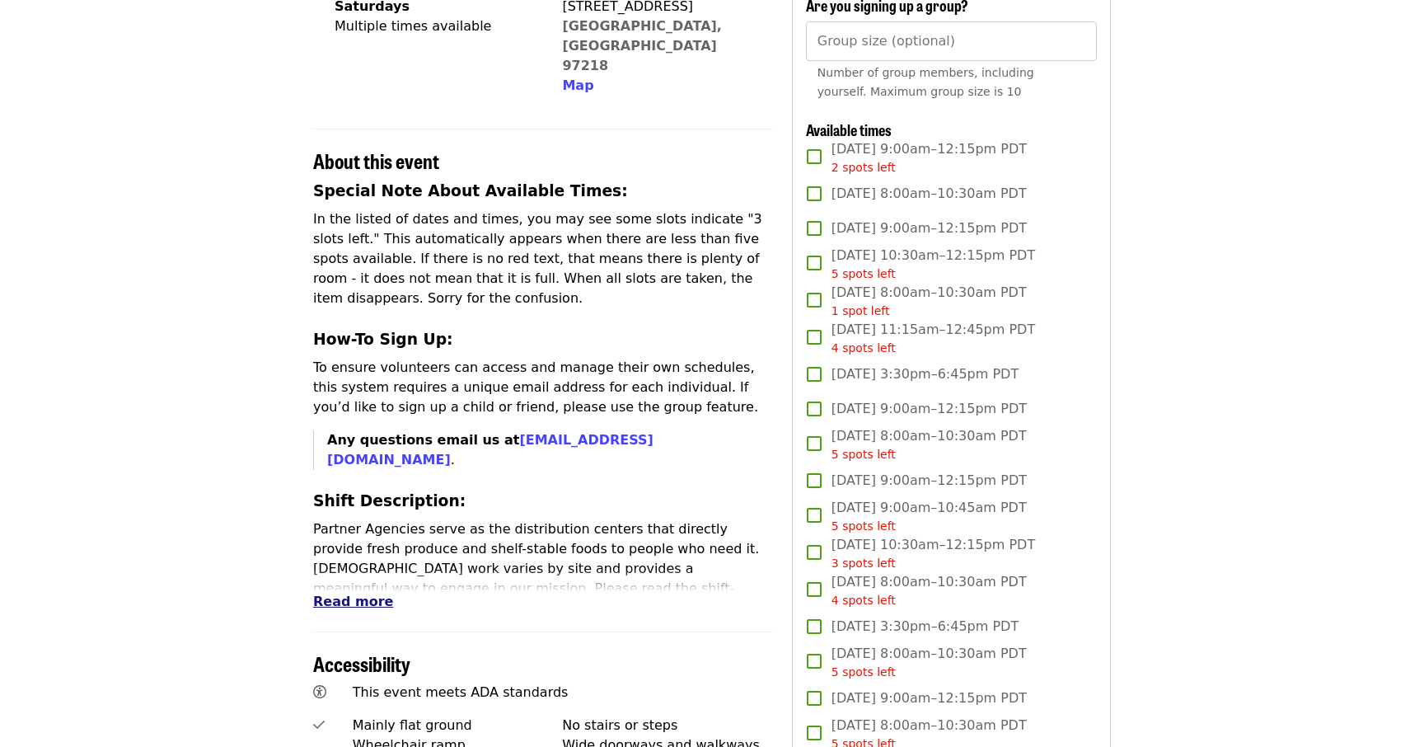
click at [363, 593] on span "Read more" at bounding box center [353, 601] width 80 height 16
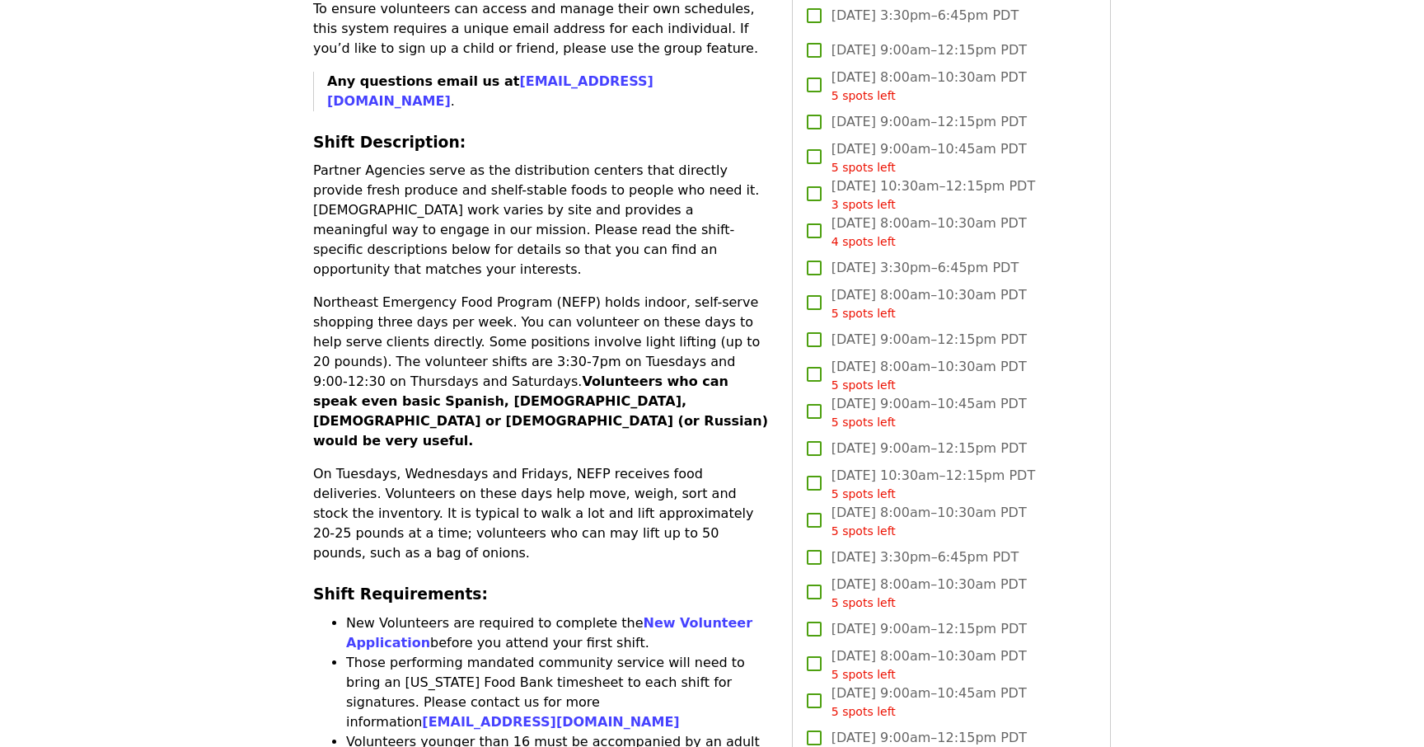
scroll to position [836, 0]
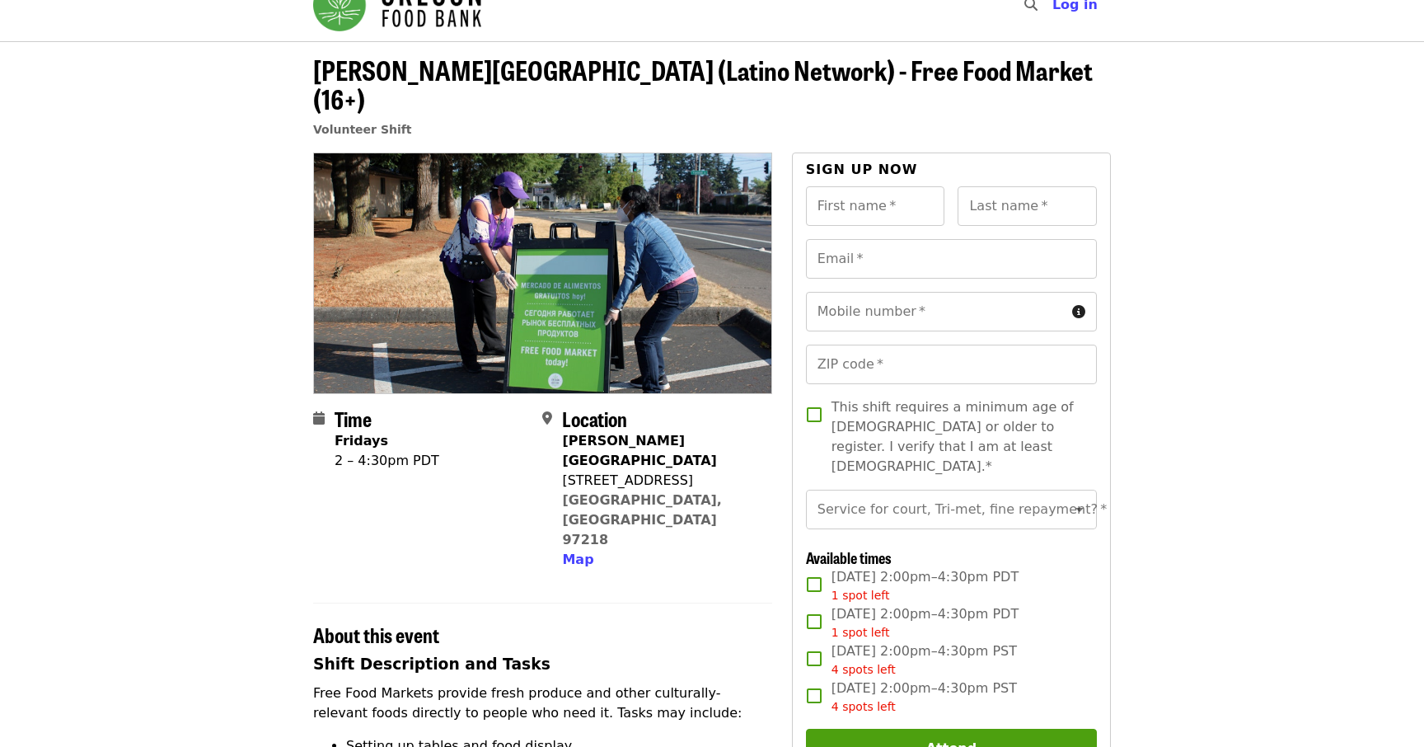
scroll to position [36, 0]
